Goal: Check status: Check status

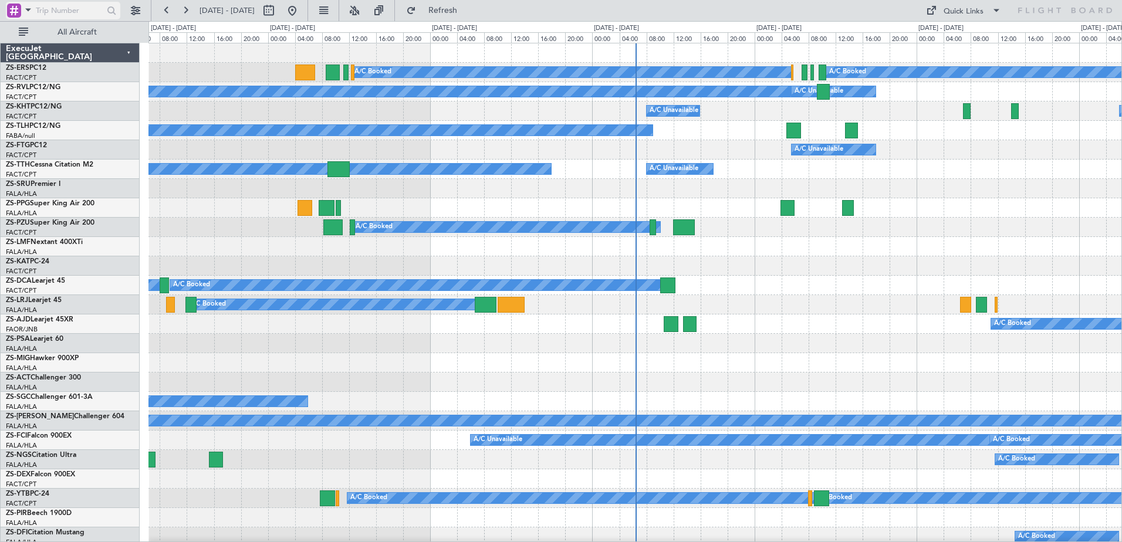
click at [29, 6] on span at bounding box center [28, 9] width 14 height 15
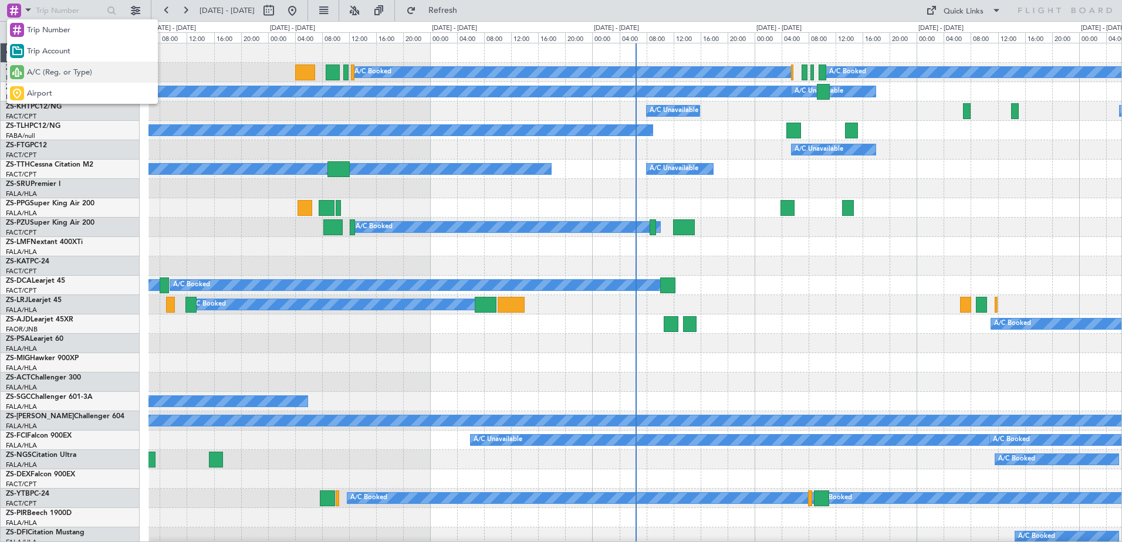
drag, startPoint x: 76, startPoint y: 76, endPoint x: 97, endPoint y: 19, distance: 60.7
click at [76, 74] on span "A/C (Reg. or Type)" at bounding box center [59, 73] width 65 height 12
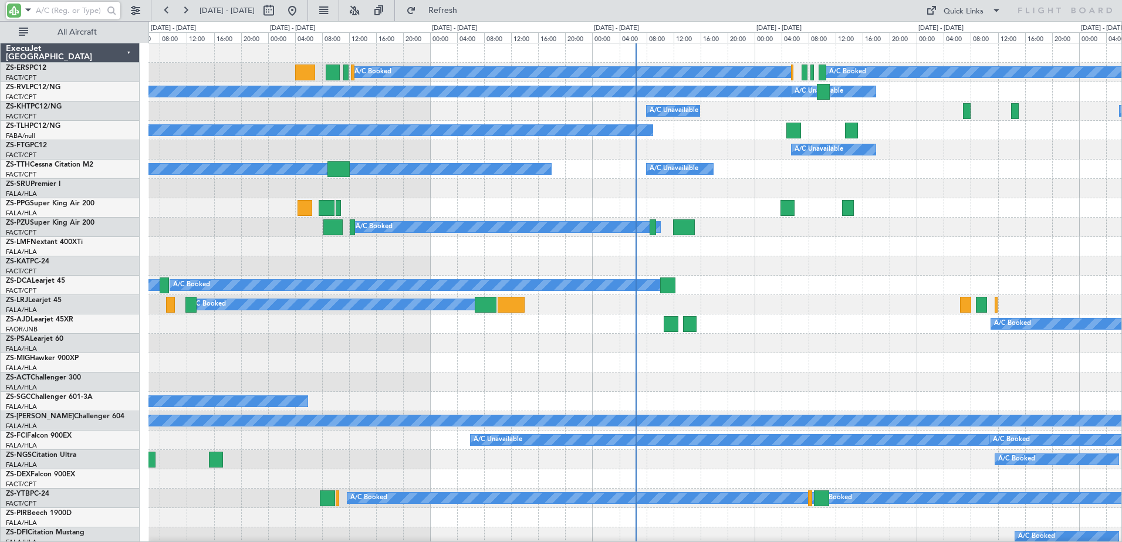
click at [100, 6] on input "text" at bounding box center [69, 11] width 67 height 18
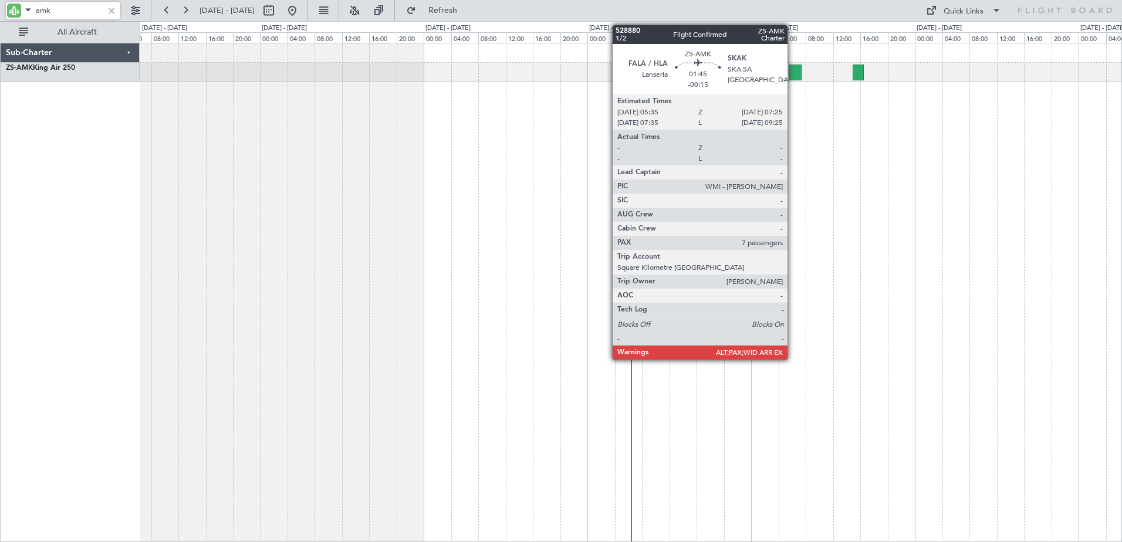
click at [793, 66] on div at bounding box center [795, 73] width 13 height 16
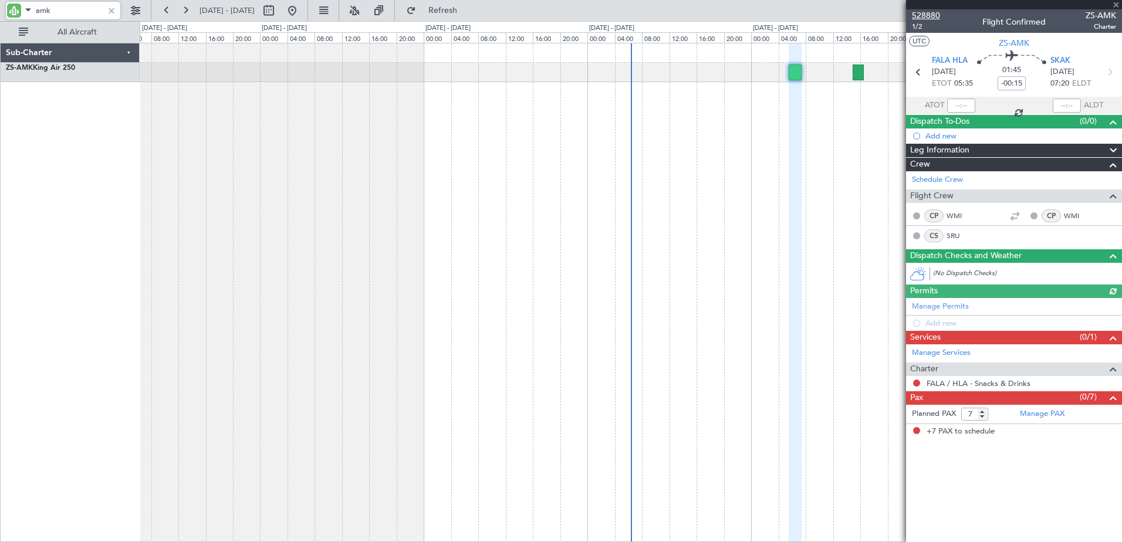
type input "amk"
click at [929, 15] on span "528880" at bounding box center [926, 15] width 28 height 12
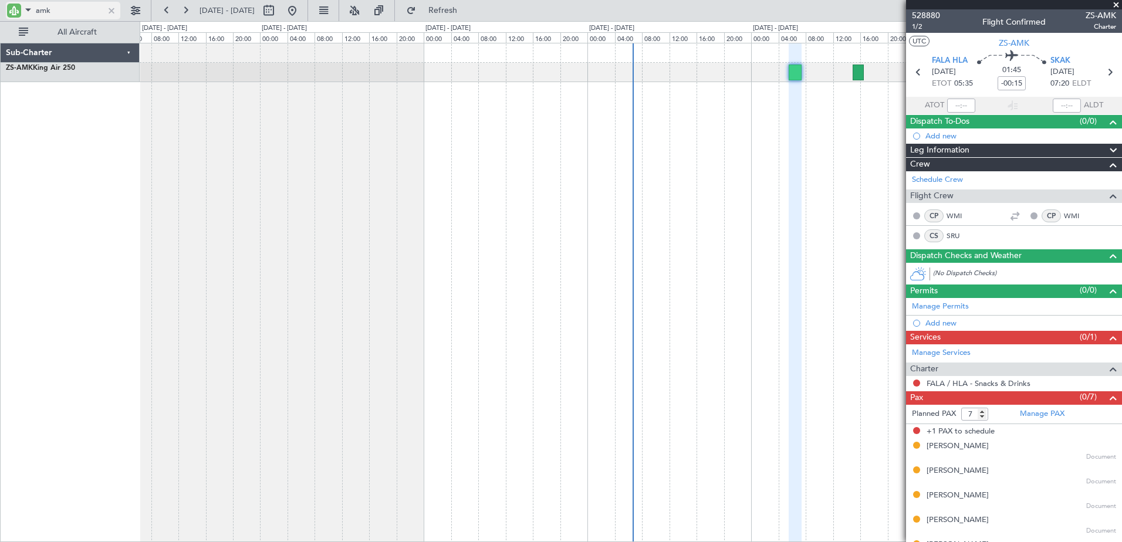
click at [116, 6] on div at bounding box center [111, 10] width 13 height 13
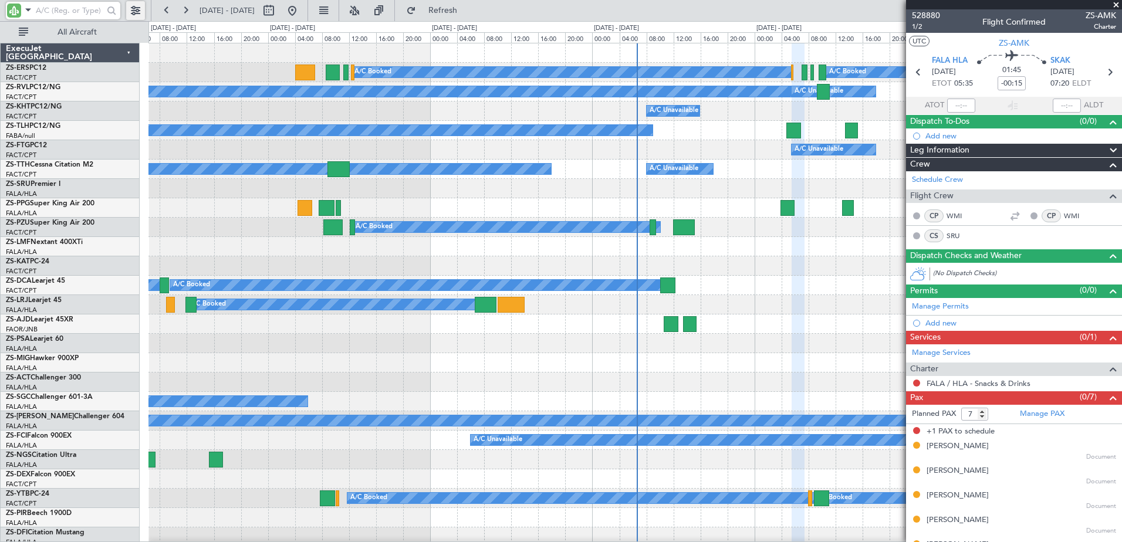
click at [126, 12] on div at bounding box center [75, 10] width 151 height 21
click at [135, 12] on button at bounding box center [135, 10] width 19 height 19
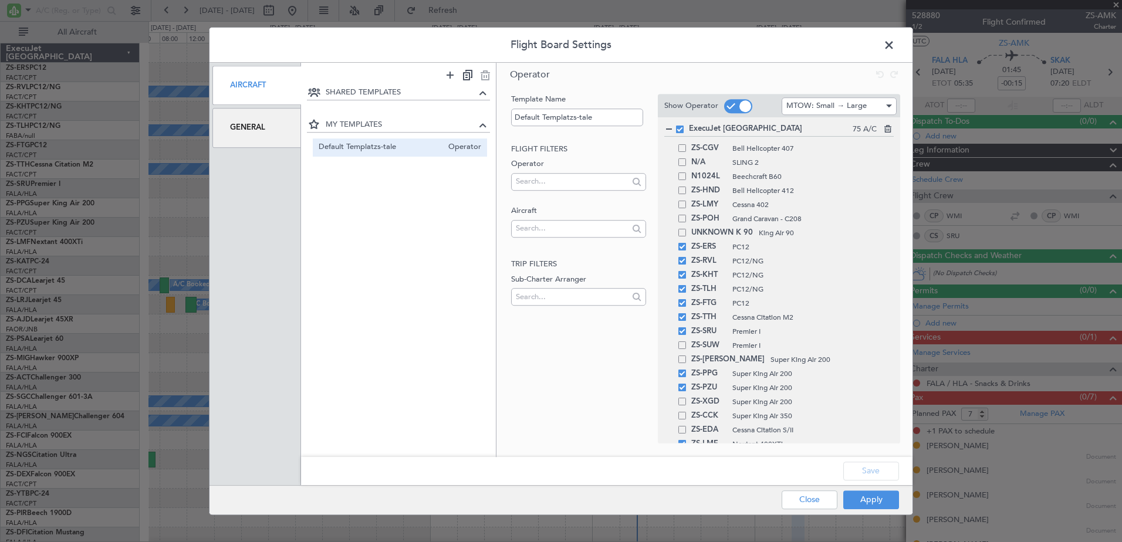
click at [245, 132] on div "General" at bounding box center [256, 127] width 89 height 39
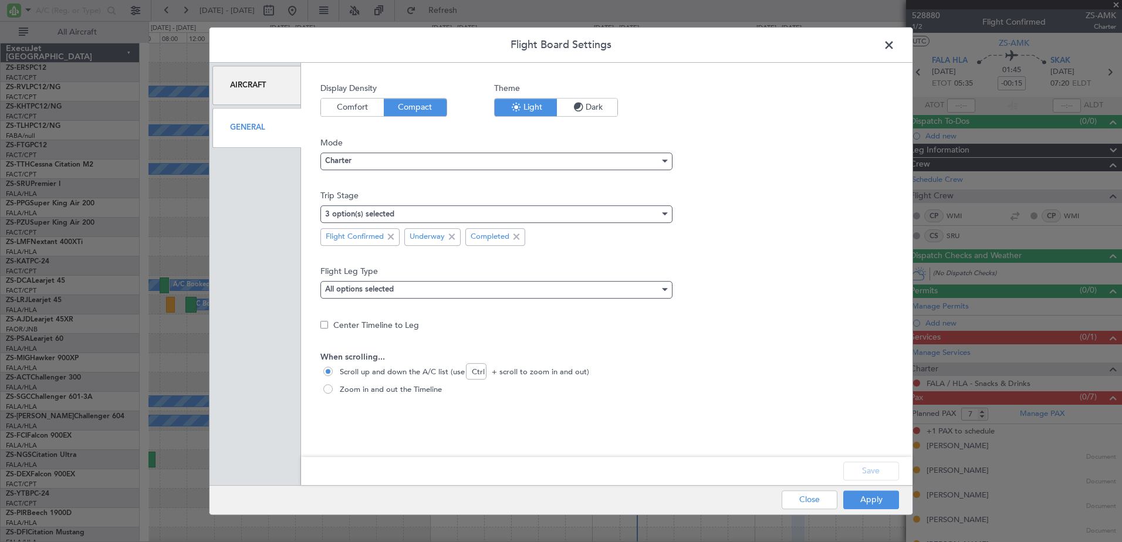
click at [895, 43] on span at bounding box center [895, 47] width 0 height 23
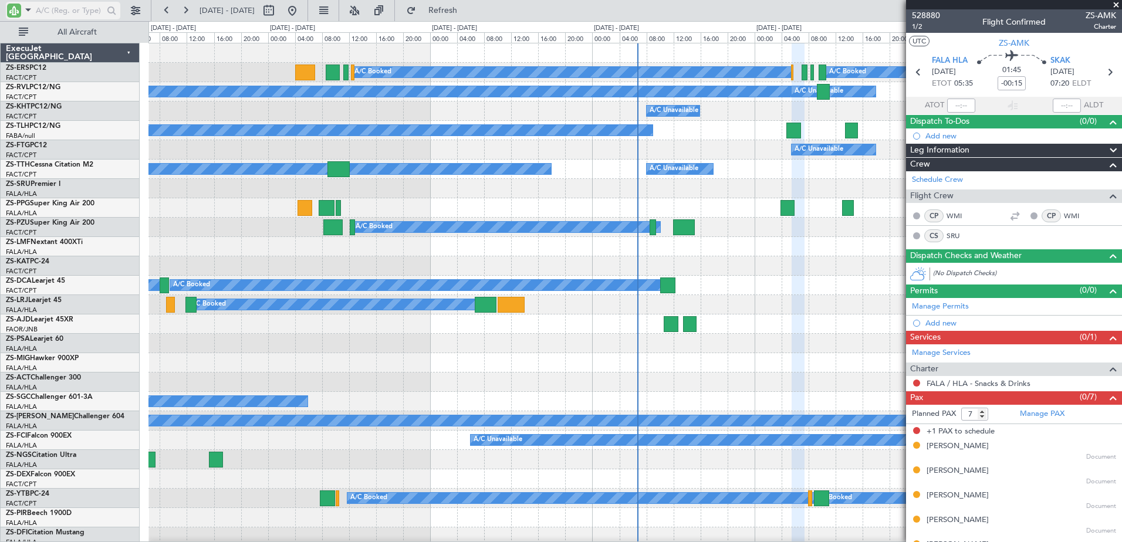
click at [51, 10] on input "text" at bounding box center [69, 11] width 67 height 18
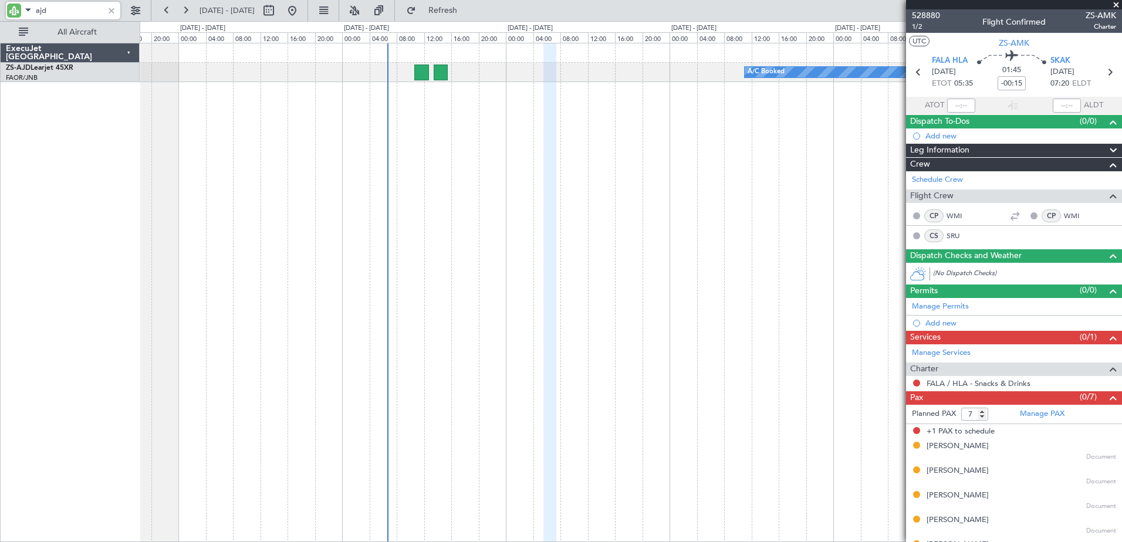
click at [647, 115] on div "A/C Booked A/C Booked" at bounding box center [631, 292] width 983 height 499
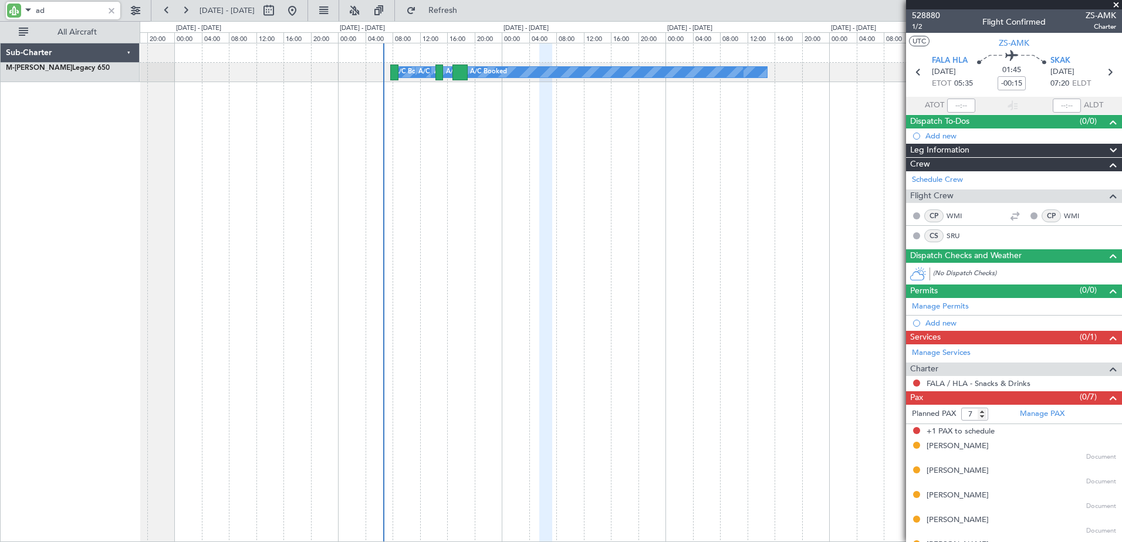
type input "a"
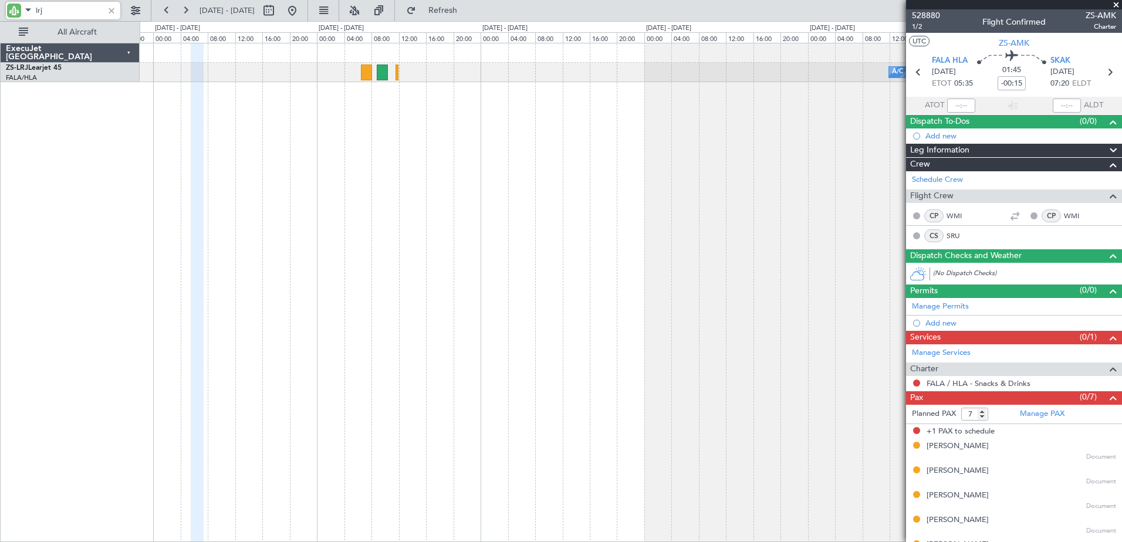
click at [272, 207] on div "A/C Booked" at bounding box center [631, 292] width 983 height 499
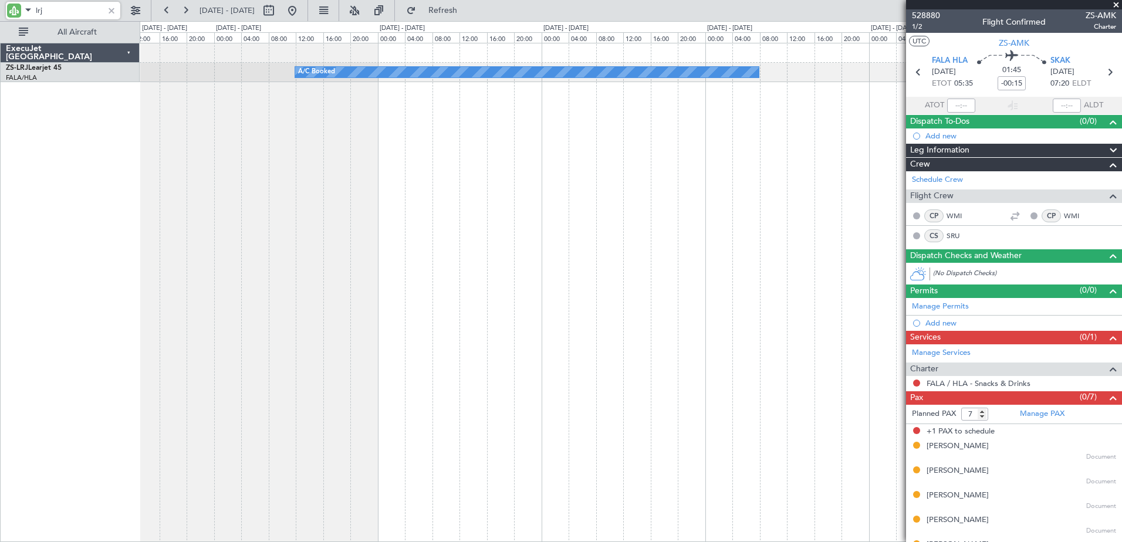
click at [63, 129] on div "A/C Booked A/C Booked ExecuJet [GEOGRAPHIC_DATA] ZS-LRJ Learjet 45 FALA/HLA Lan…" at bounding box center [561, 281] width 1122 height 521
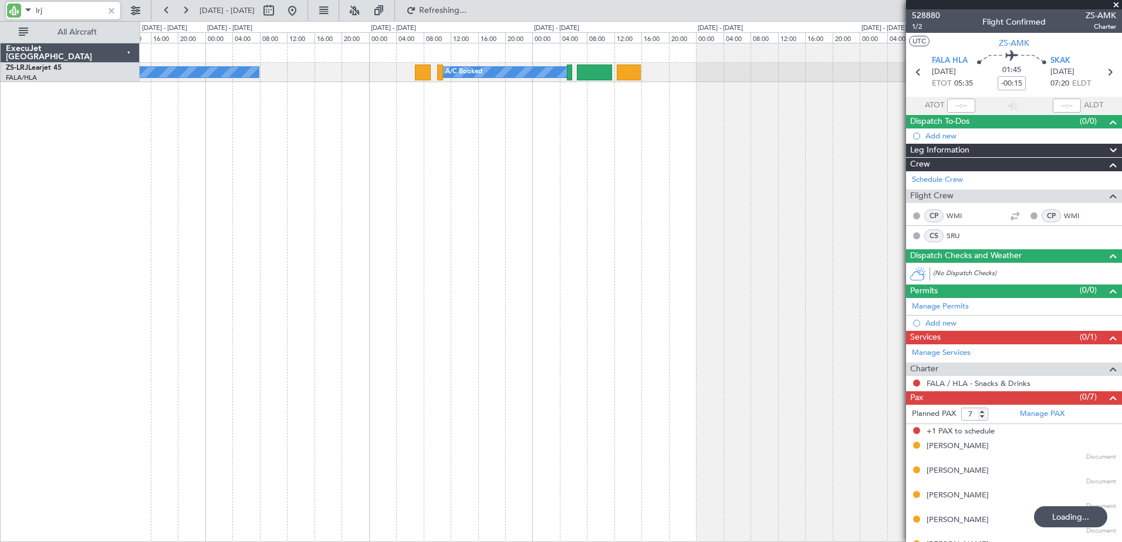
click at [338, 146] on div "A/C Booked A/C Booked" at bounding box center [631, 292] width 983 height 499
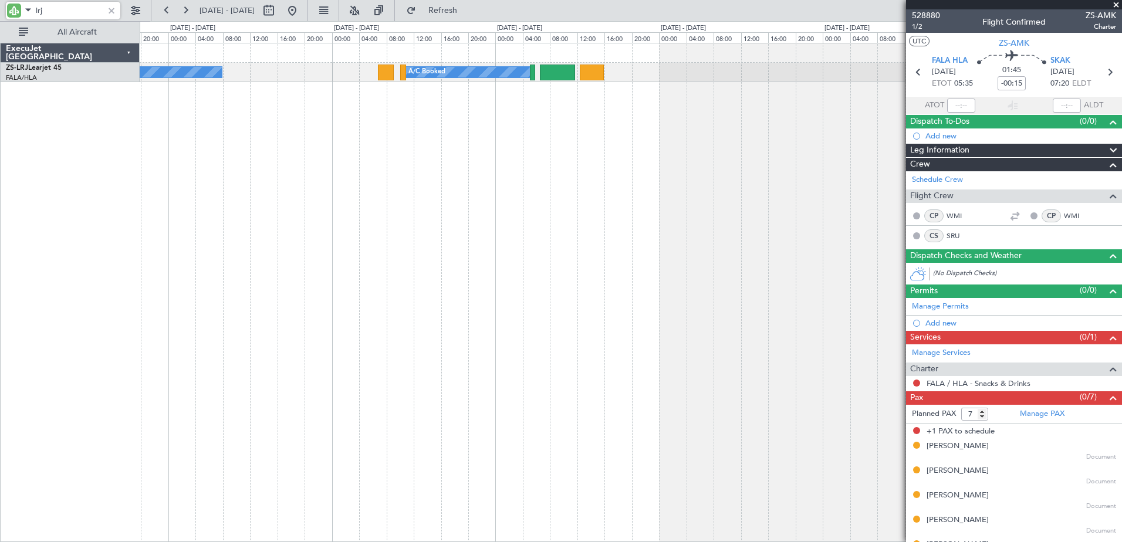
type input "lrj"
